Goal: Transaction & Acquisition: Book appointment/travel/reservation

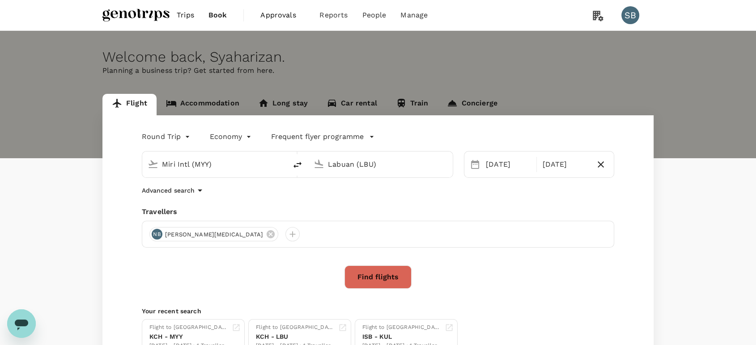
click at [185, 164] on input "Miri Intl (MYY)" at bounding box center [215, 164] width 106 height 14
click at [233, 204] on div "[GEOGRAPHIC_DATA] Intl KUL" at bounding box center [221, 200] width 191 height 14
type input "Kuala Lumpur Intl ([GEOGRAPHIC_DATA])"
click at [372, 165] on input "Labuan (LBU)" at bounding box center [381, 164] width 106 height 14
click at [393, 202] on p "London Heathrow" at bounding box center [393, 199] width 157 height 9
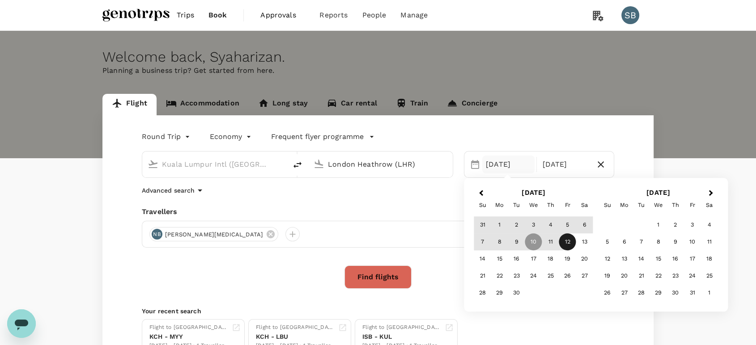
type input "London Heathrow (LHR)"
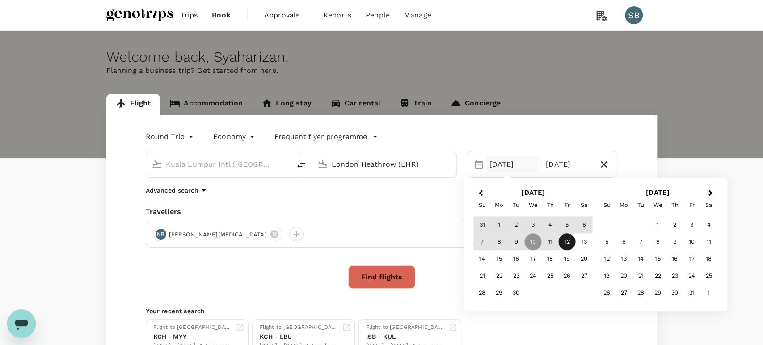
click at [148, 136] on body "Trips Book Approvals 0 Reports People Manage SB Welcome back , [GEOGRAPHIC_DATA…" at bounding box center [381, 212] width 763 height 424
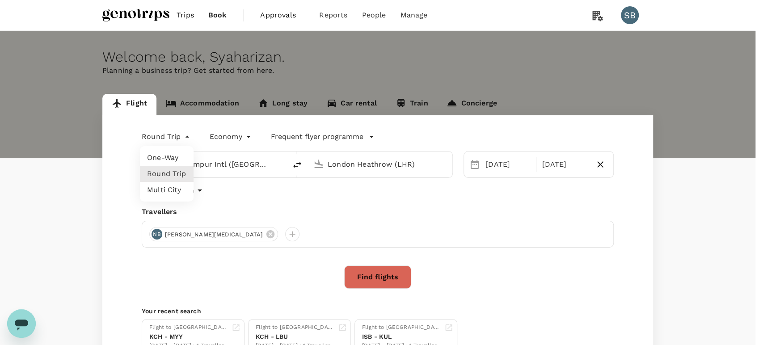
click at [159, 162] on li "One-Way" at bounding box center [167, 158] width 54 height 16
type input "oneway"
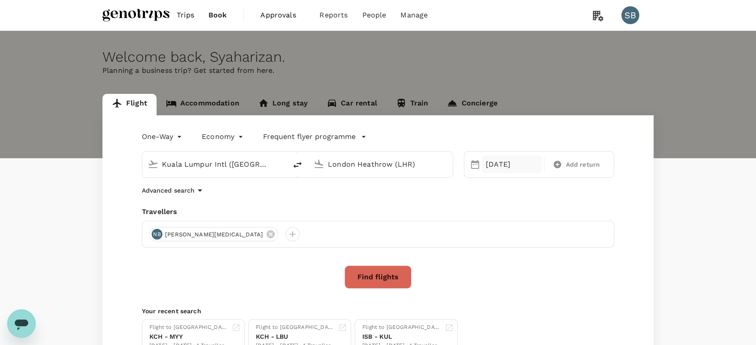
click at [484, 165] on div "[DATE]" at bounding box center [512, 165] width 60 height 18
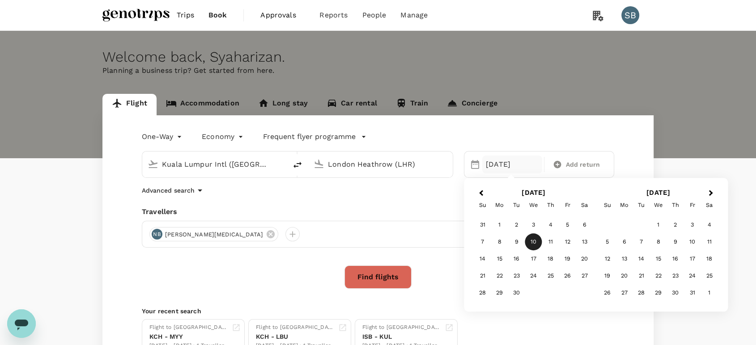
drag, startPoint x: 581, startPoint y: 246, endPoint x: 586, endPoint y: 247, distance: 5.1
click at [582, 246] on div "13" at bounding box center [584, 242] width 17 height 17
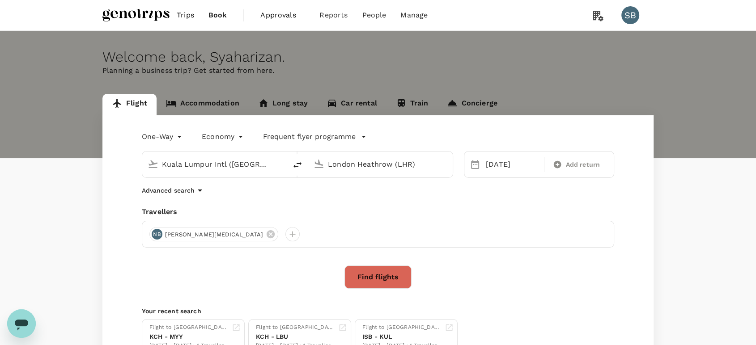
click at [385, 268] on button "Find flights" at bounding box center [377, 277] width 67 height 23
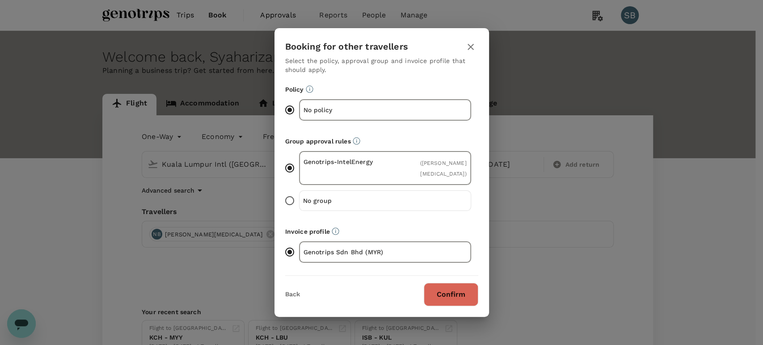
click at [476, 296] on button "Confirm" at bounding box center [451, 294] width 55 height 23
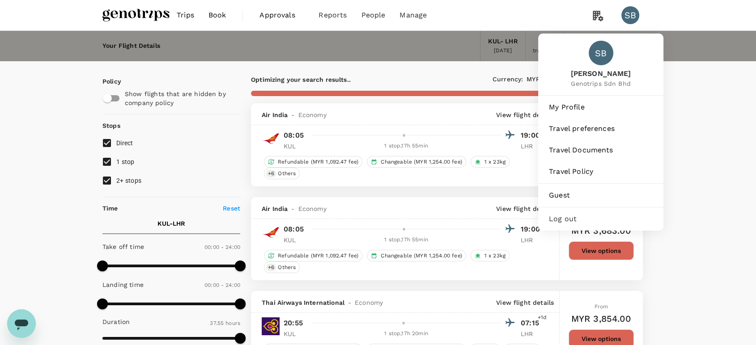
click at [587, 217] on span "Log out" at bounding box center [601, 219] width 104 height 11
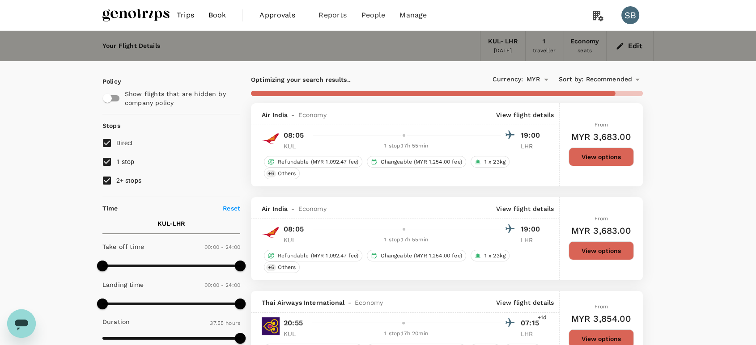
type input "5345"
